Goal: Task Accomplishment & Management: Complete application form

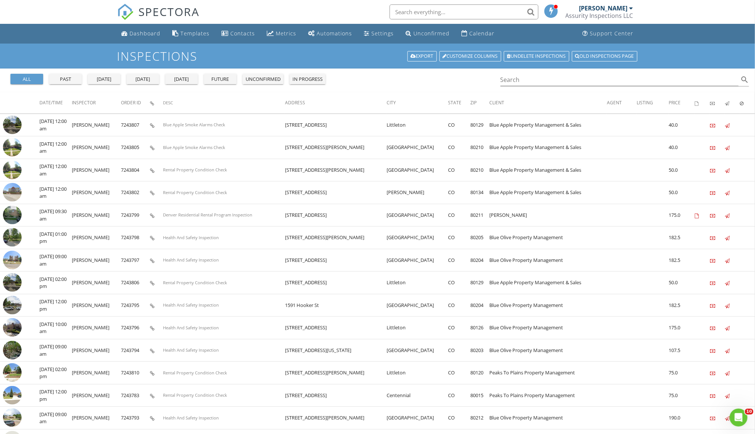
click at [241, 33] on div "Contacts" at bounding box center [243, 33] width 25 height 7
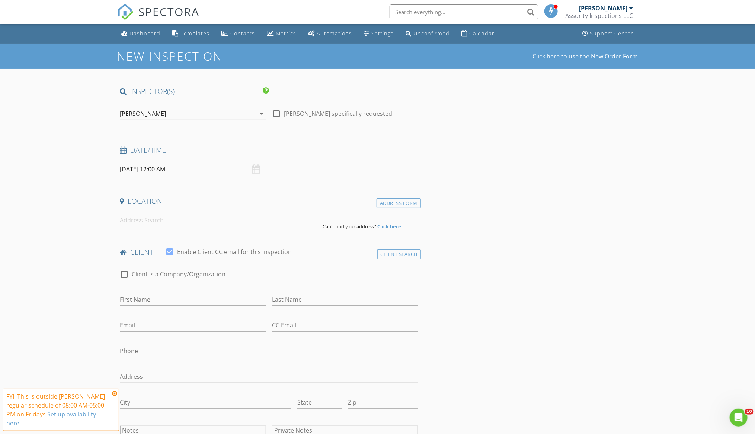
click at [185, 213] on input at bounding box center [218, 220] width 197 height 18
click at [177, 221] on input at bounding box center [218, 220] width 197 height 18
click at [207, 223] on input at bounding box center [218, 220] width 197 height 18
type input "23039 Isoleta Road, Indian Hills, CO, USA"
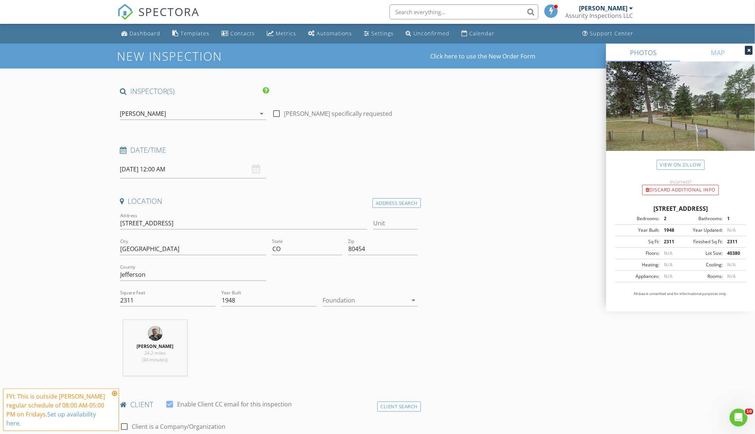
click at [686, 162] on link "View on Zillow" at bounding box center [681, 165] width 48 height 10
click at [295, 365] on div "Bill Kennedy 24.2 miles (34 minutes)" at bounding box center [269, 351] width 304 height 62
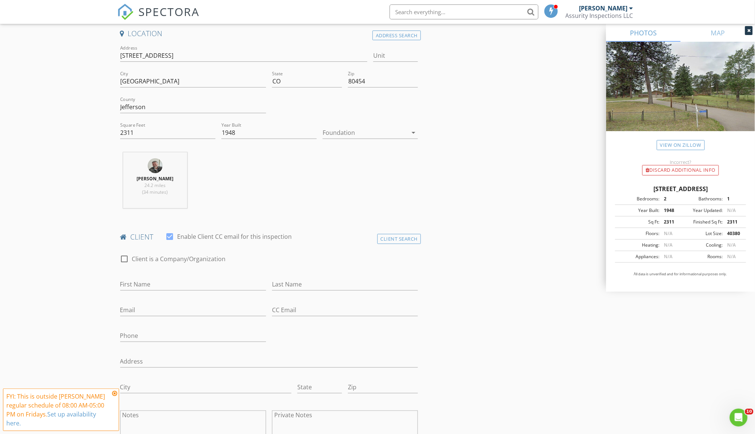
scroll to position [223, 0]
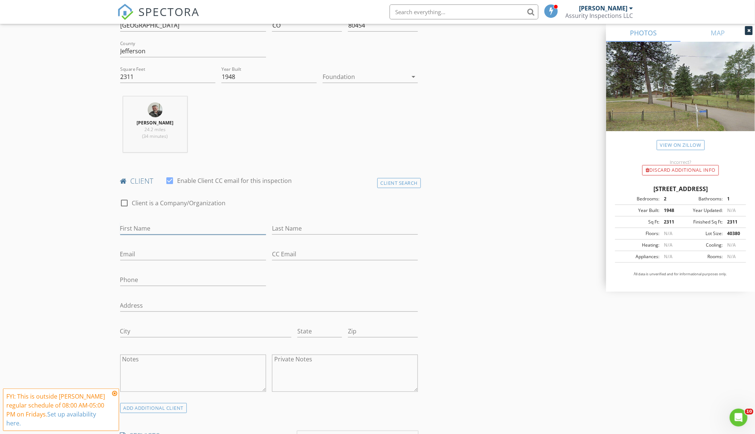
click at [155, 222] on input "First Name" at bounding box center [193, 228] width 146 height 12
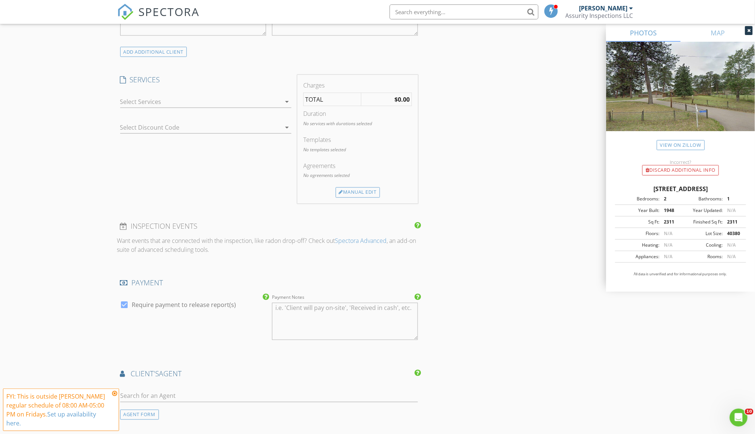
scroll to position [558, 0]
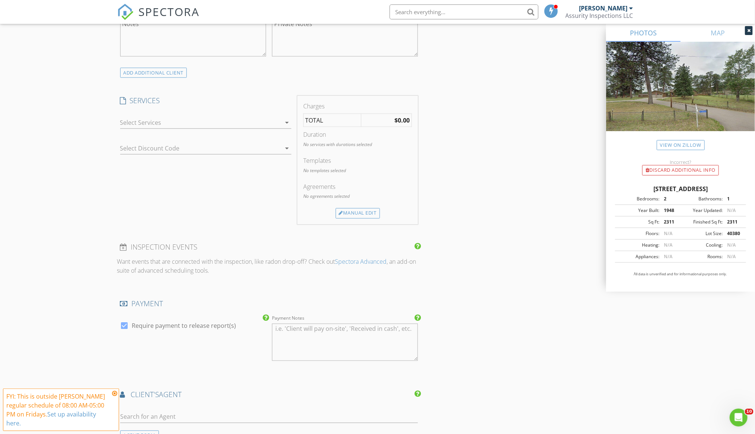
click at [288, 122] on icon "arrow_drop_down" at bounding box center [286, 122] width 9 height 9
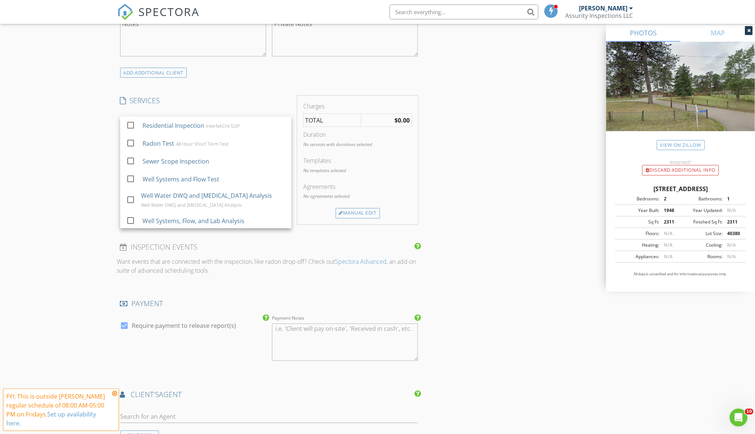
click at [194, 125] on div "Residential Inspection" at bounding box center [173, 125] width 62 height 9
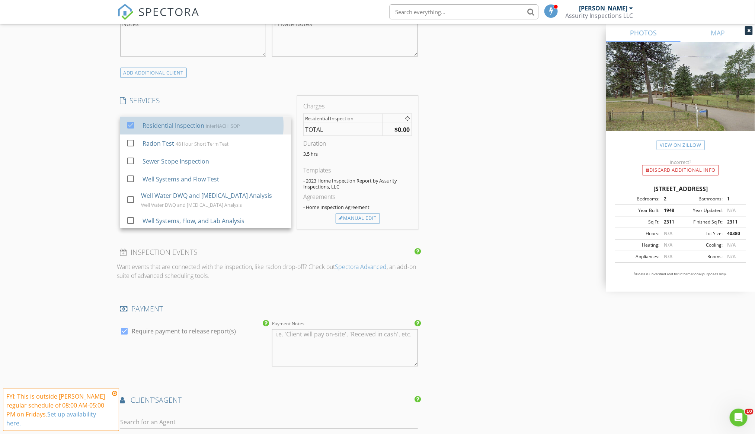
checkbox input "true"
checkbox input "false"
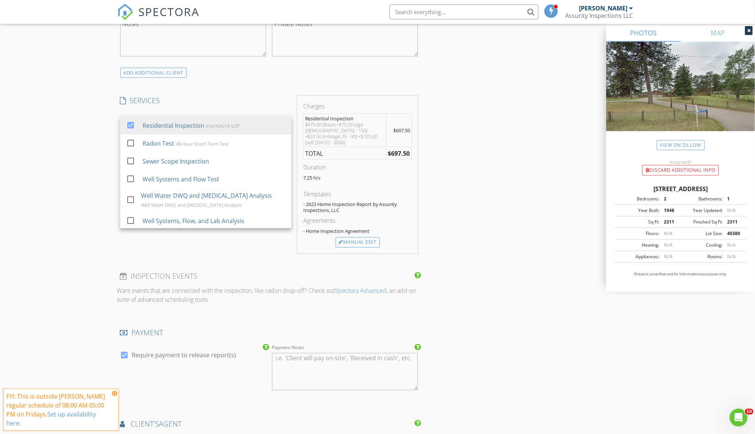
click at [194, 125] on div "Residential Inspection" at bounding box center [173, 125] width 62 height 9
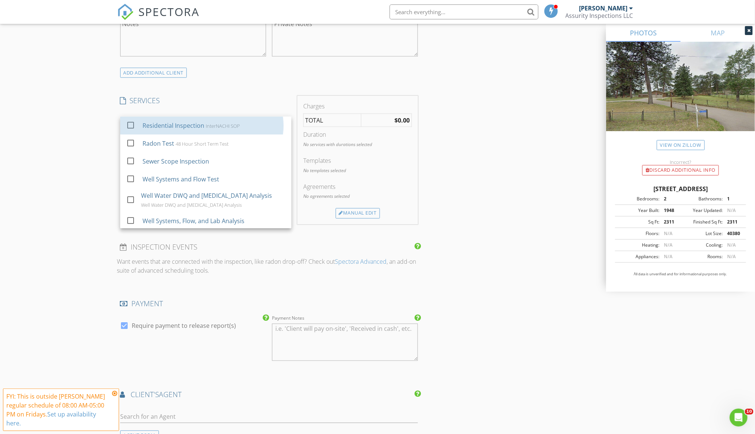
click at [211, 123] on div "InterNACHI SOP" at bounding box center [222, 126] width 34 height 6
checkbox input "true"
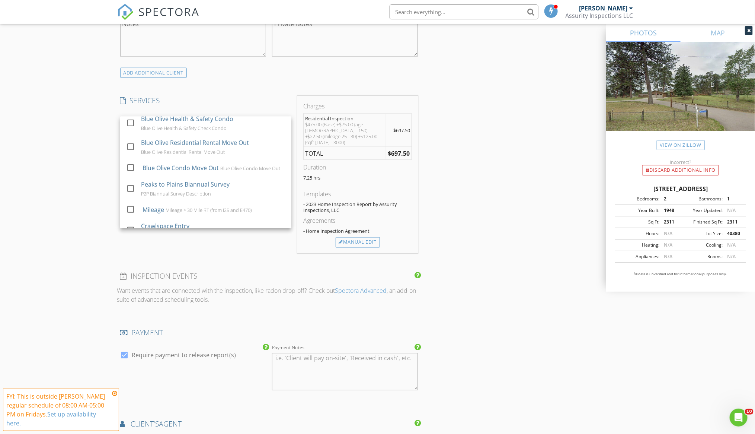
scroll to position [335, 0]
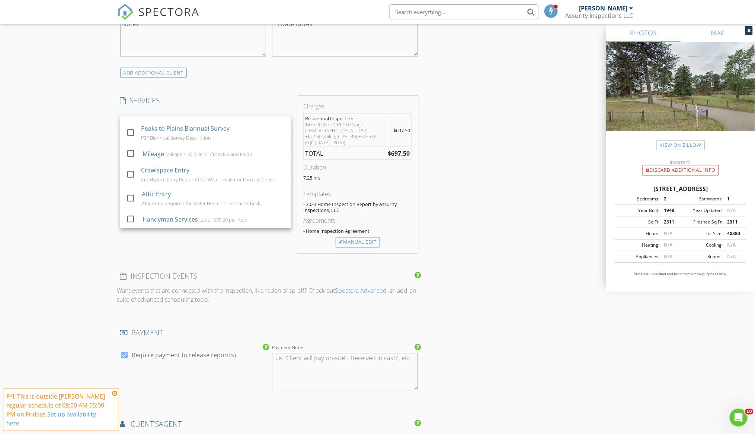
click at [179, 157] on div "Mileage > 30 Mile RT (from I25 and E470)" at bounding box center [208, 154] width 86 height 6
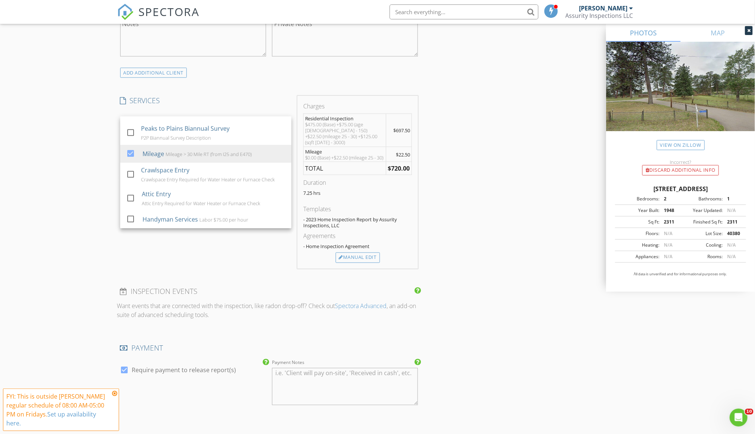
click at [482, 174] on div "INSPECTOR(S) check_box Bill Kennedy PRIMARY check_box_outline_blank Anthony Ros…" at bounding box center [377, 224] width 521 height 1393
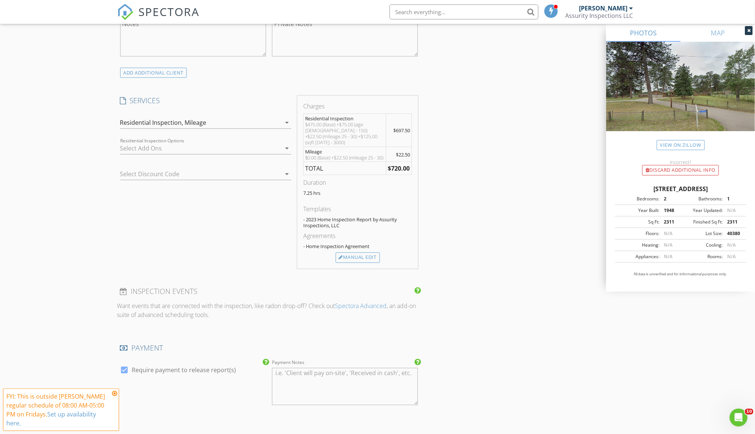
click at [358, 255] on div "Manual Edit" at bounding box center [358, 257] width 44 height 10
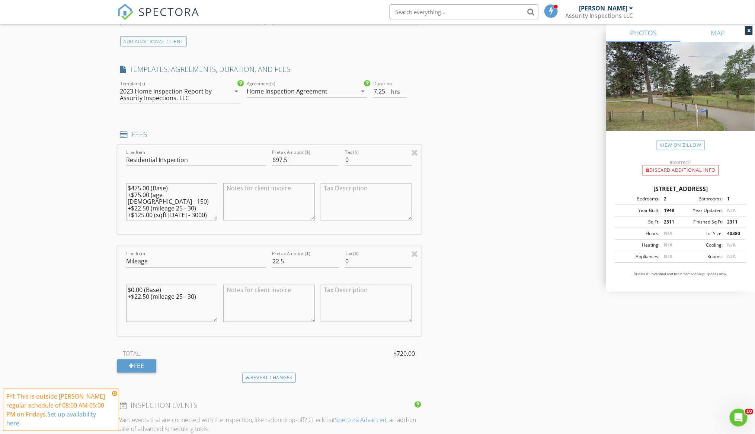
scroll to position [614, 0]
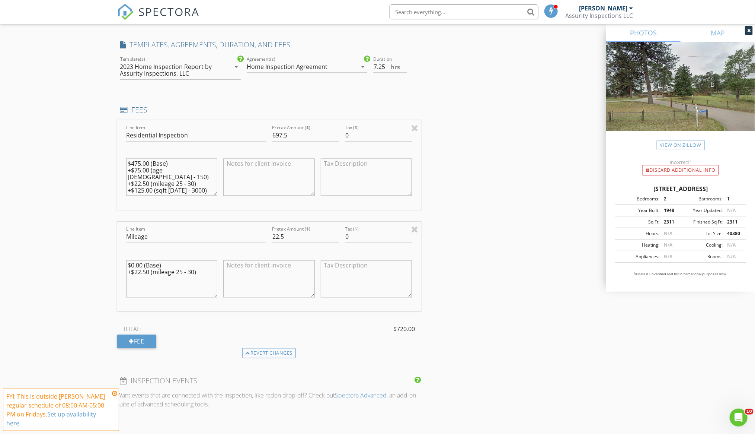
click at [161, 193] on textarea "$475.00 (Base) +$75.00 (age 60 - 150) +$22.50 (mileage 25 - 30) +$125.00 (sqft …" at bounding box center [172, 177] width 92 height 37
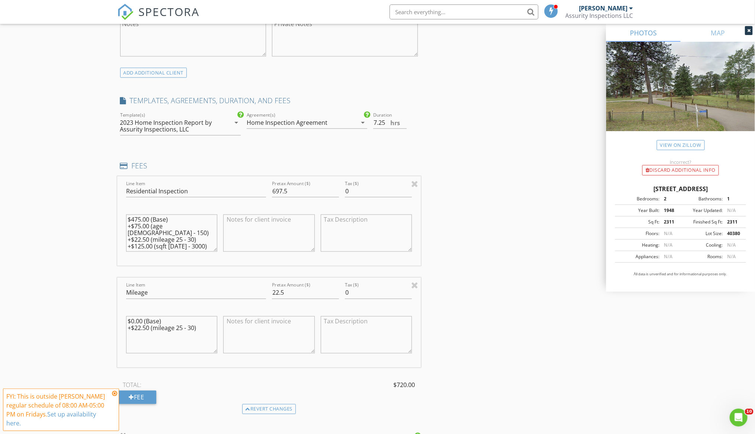
click at [551, 236] on div "INSPECTOR(S) check_box Bill Kennedy PRIMARY check_box_outline_blank Anthony Ros…" at bounding box center [377, 297] width 521 height 1538
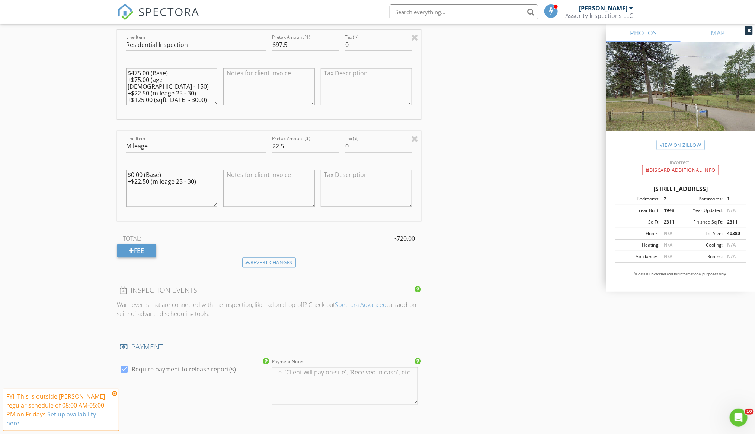
scroll to position [759, 0]
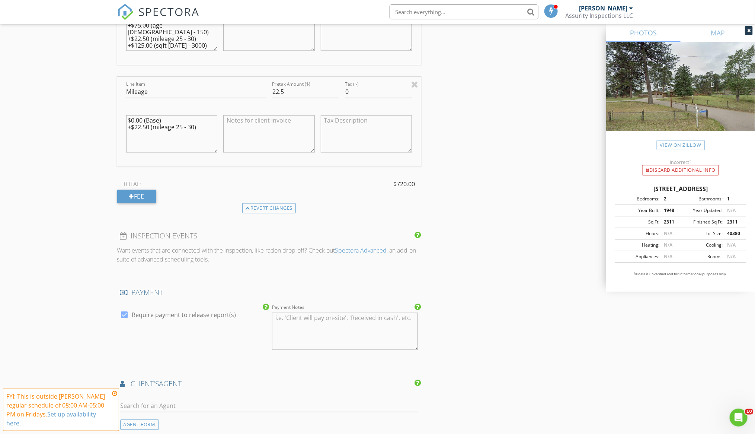
click at [143, 199] on div "Fee" at bounding box center [136, 195] width 39 height 13
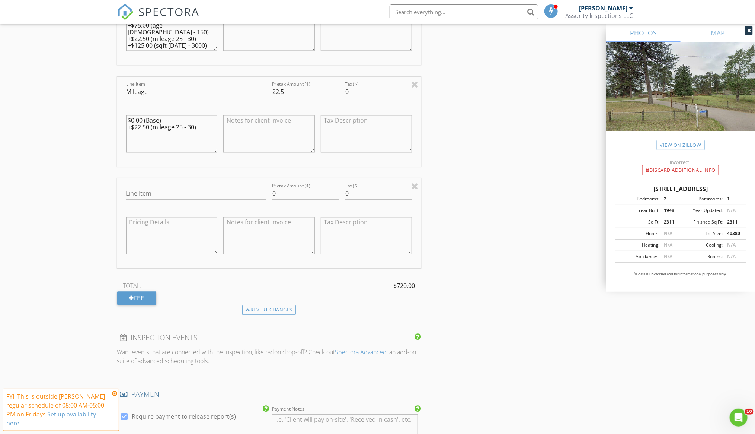
scroll to position [648, 0]
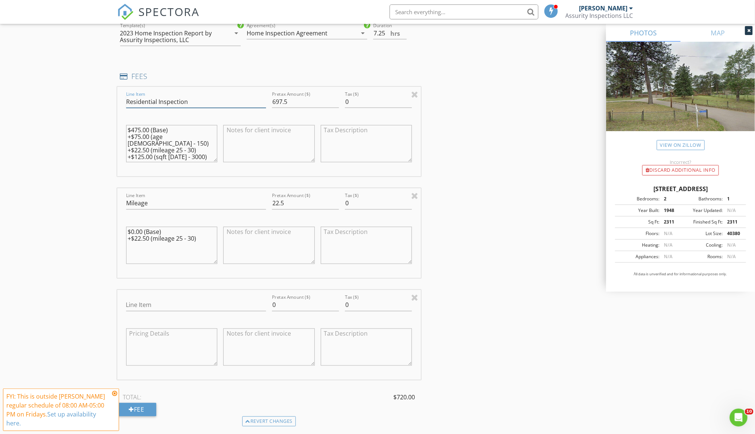
click at [209, 96] on input "Residential Inspection" at bounding box center [196, 102] width 140 height 12
click at [231, 100] on input "Residential Inspection" at bounding box center [196, 102] width 140 height 12
click at [471, 160] on div "INSPECTOR(S) check_box Bill Kennedy PRIMARY check_box_outline_blank Anthony Ros…" at bounding box center [377, 258] width 521 height 1639
drag, startPoint x: 203, startPoint y: 143, endPoint x: 189, endPoint y: 143, distance: 13.8
click at [189, 143] on textarea "$475.00 (Base) +$75.00 (age 60 - 150) +$22.50 (mileage 25 - 30) +$125.00 (sqft …" at bounding box center [172, 143] width 92 height 37
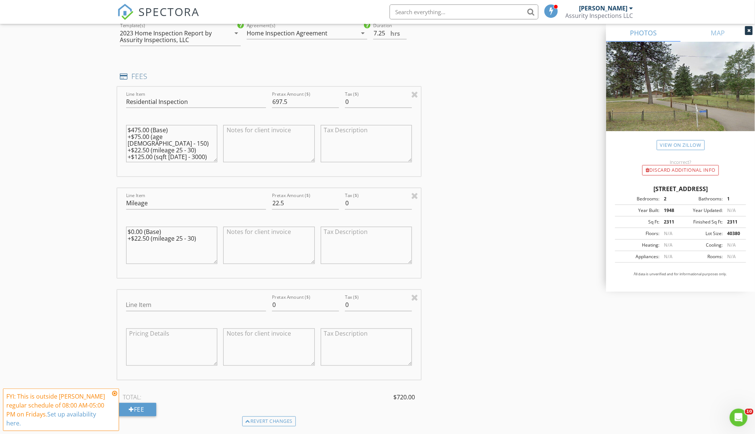
drag, startPoint x: 211, startPoint y: 147, endPoint x: 117, endPoint y: 147, distance: 93.8
click at [117, 147] on div "Line Item Residential Inspection Pretax Amount ($) 697.5 Tax ($) 0 $475.00 (Bas…" at bounding box center [269, 132] width 304 height 90
click at [536, 145] on div "INSPECTOR(S) check_box Bill Kennedy PRIMARY check_box_outline_blank Anthony Ros…" at bounding box center [377, 258] width 521 height 1639
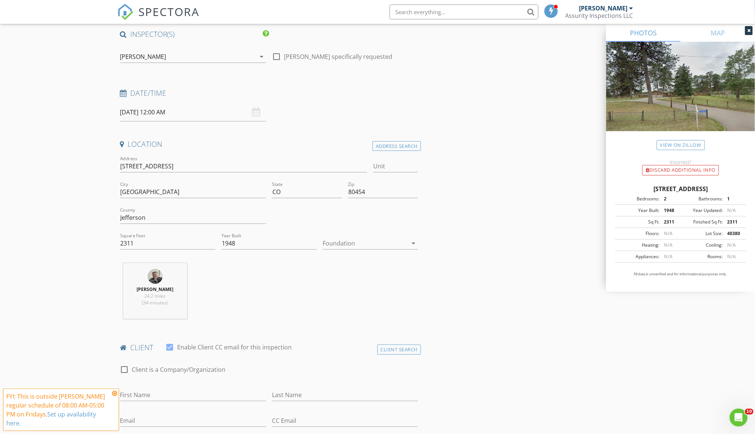
scroll to position [0, 0]
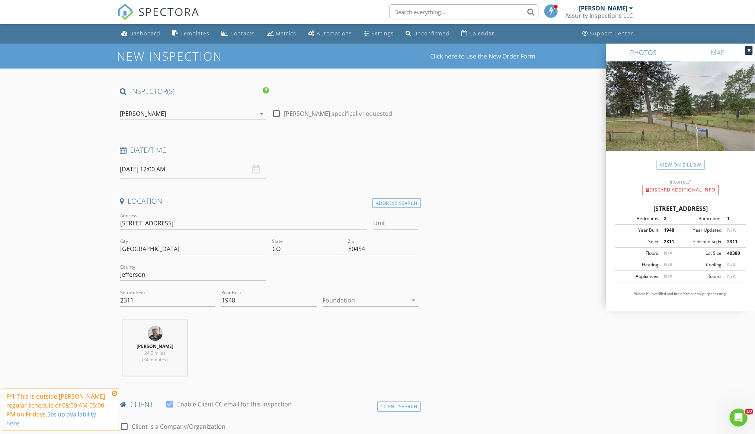
click at [470, 33] on div "Calendar" at bounding box center [482, 33] width 25 height 7
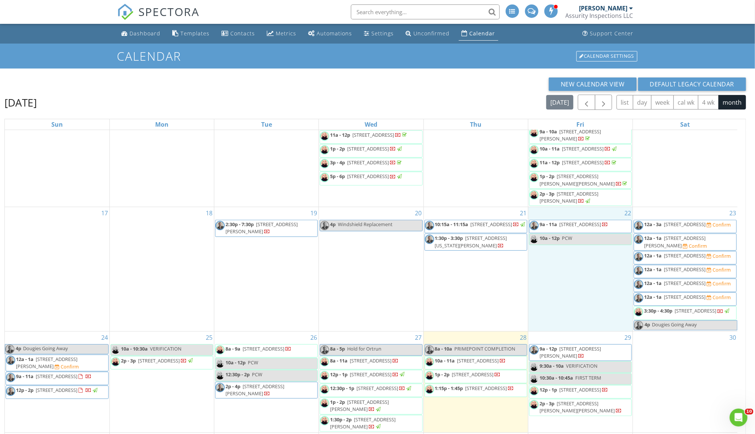
click at [592, 269] on div "22 9a - 11a [STREET_ADDRESS] 10a - 12p PCW" at bounding box center [580, 269] width 104 height 124
